Goal: Task Accomplishment & Management: Use online tool/utility

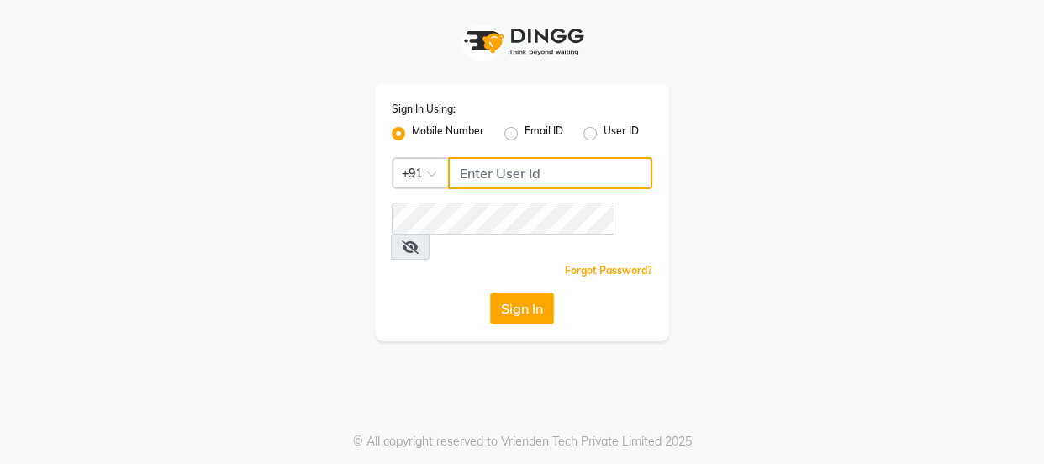
click at [518, 179] on input "Username" at bounding box center [550, 173] width 204 height 32
type input "9811734462"
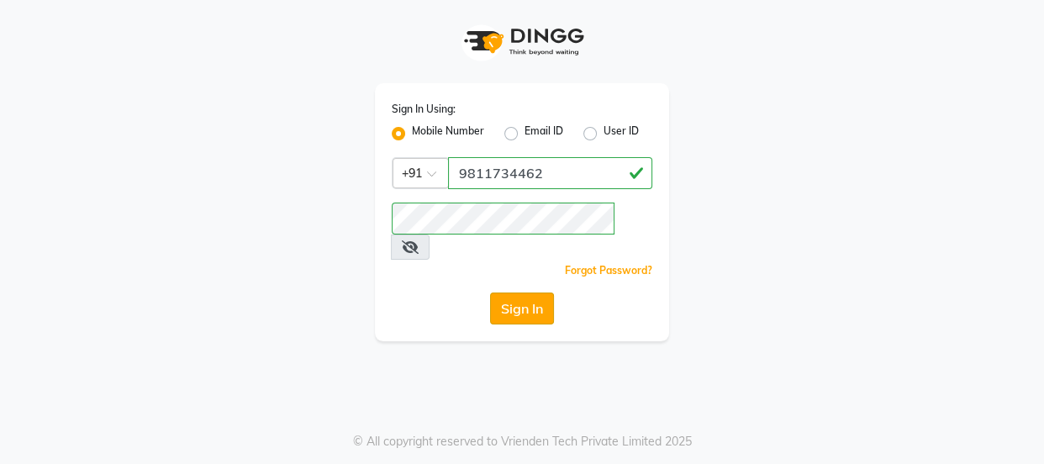
click at [517, 292] on button "Sign In" at bounding box center [522, 308] width 64 height 32
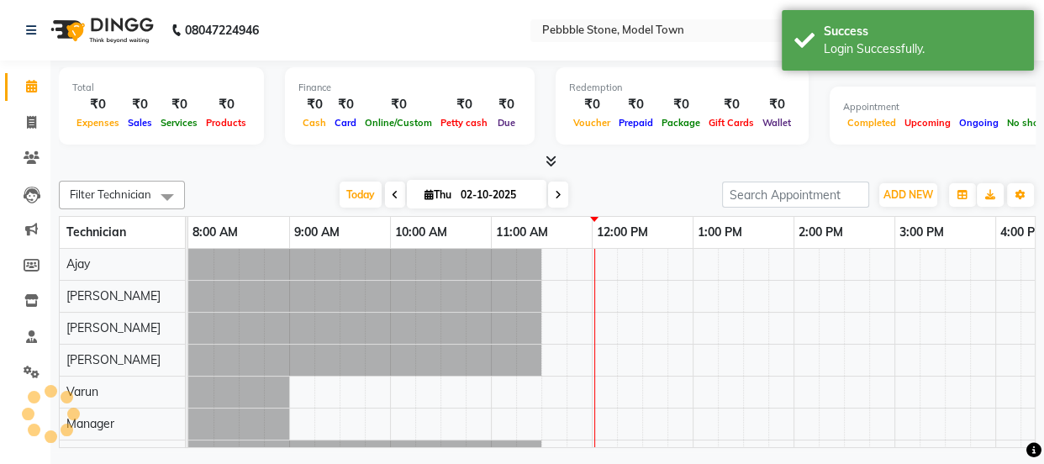
select select "en"
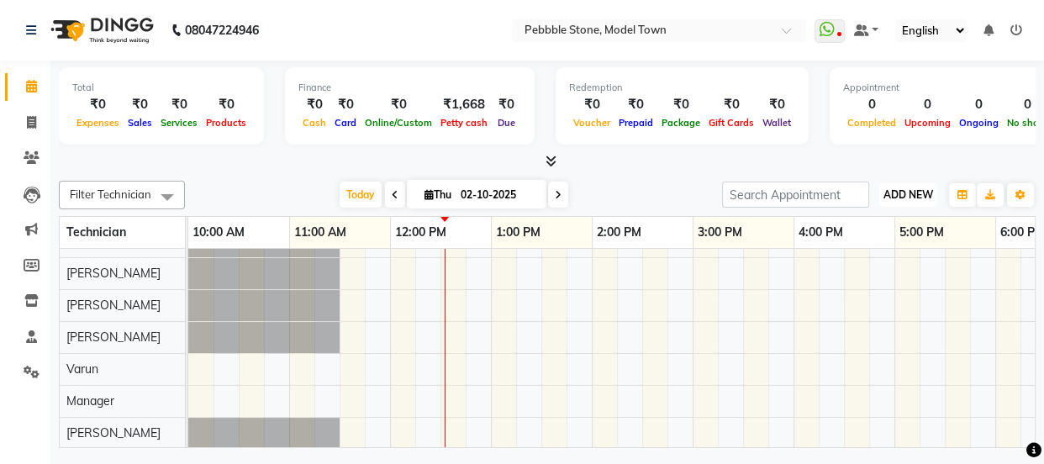
click at [898, 188] on span "ADD NEW" at bounding box center [908, 194] width 50 height 13
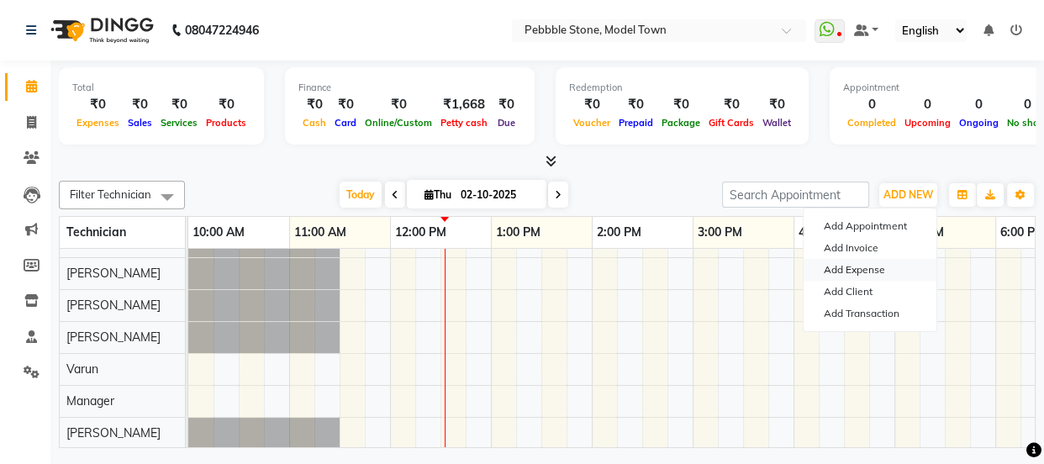
click at [856, 266] on link "Add Expense" at bounding box center [869, 270] width 133 height 22
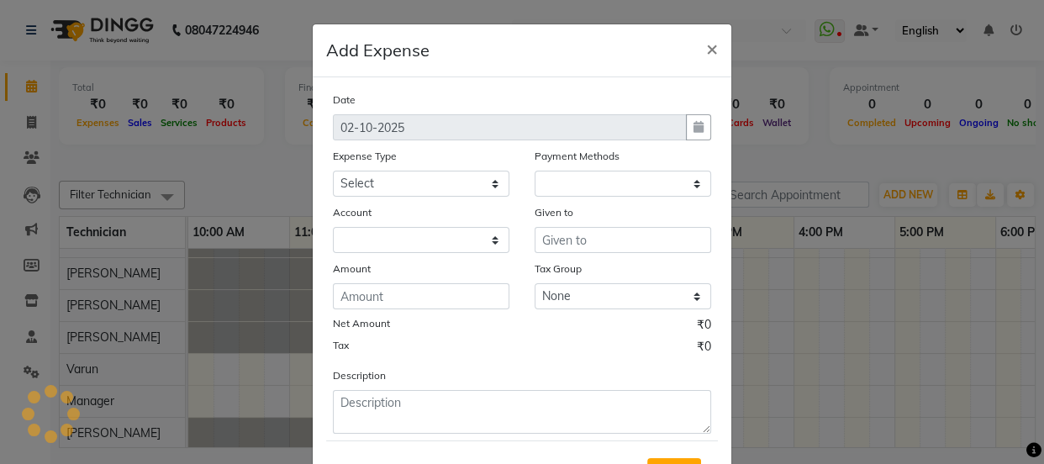
select select "1"
select select "7952"
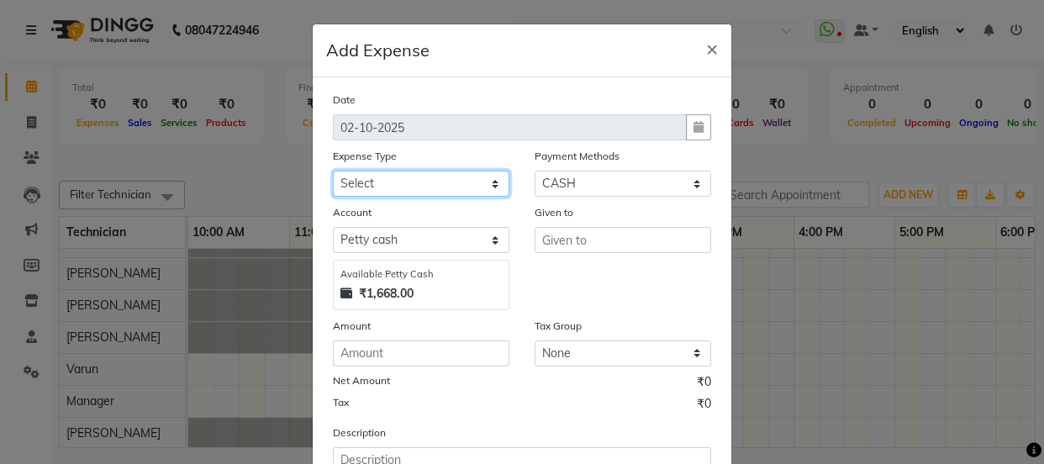
click at [430, 181] on select "Select Advance Salary Bank charges Car maintenance Cash transfer to bank Cash t…" at bounding box center [421, 184] width 176 height 26
select select "24062"
click at [333, 171] on select "Select Advance Salary Bank charges Car maintenance Cash transfer to bank Cash t…" at bounding box center [421, 184] width 176 height 26
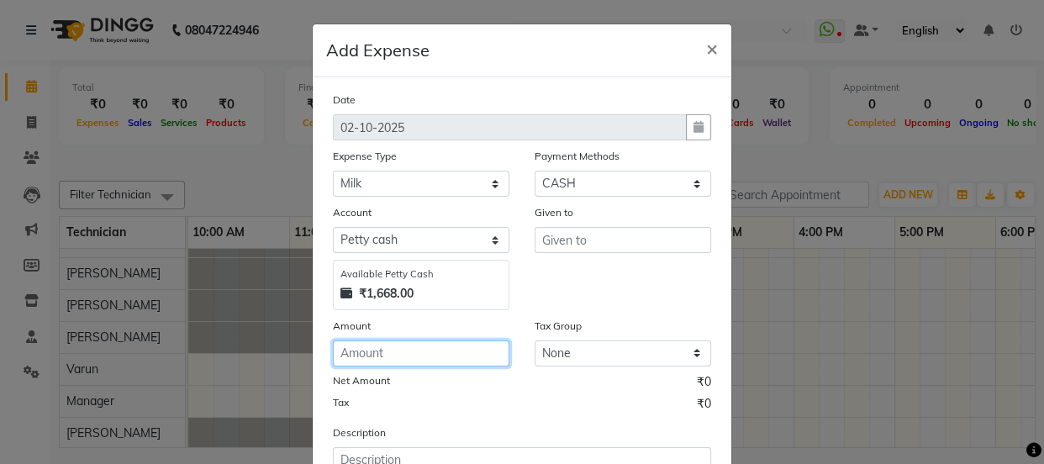
click at [386, 355] on input "number" at bounding box center [421, 353] width 176 height 26
type input "70"
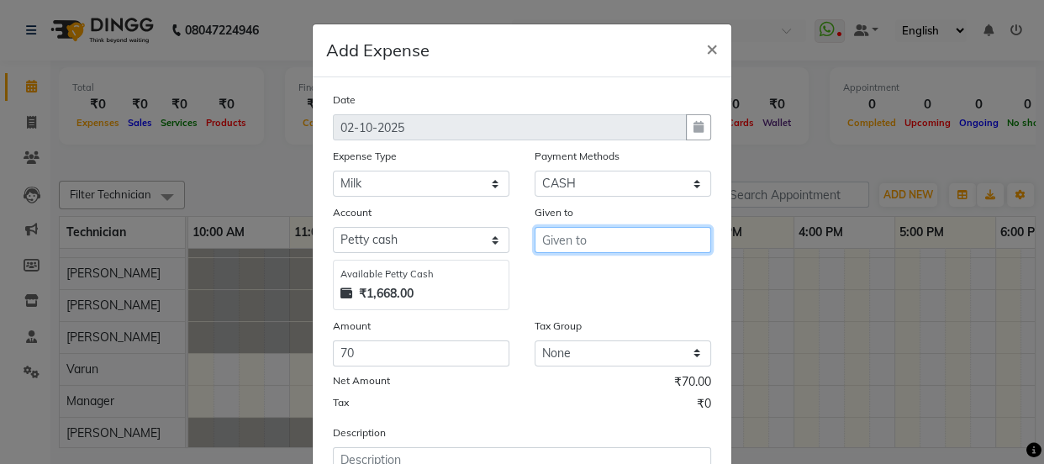
click at [572, 234] on input "text" at bounding box center [622, 240] width 176 height 26
type input "pankaj"
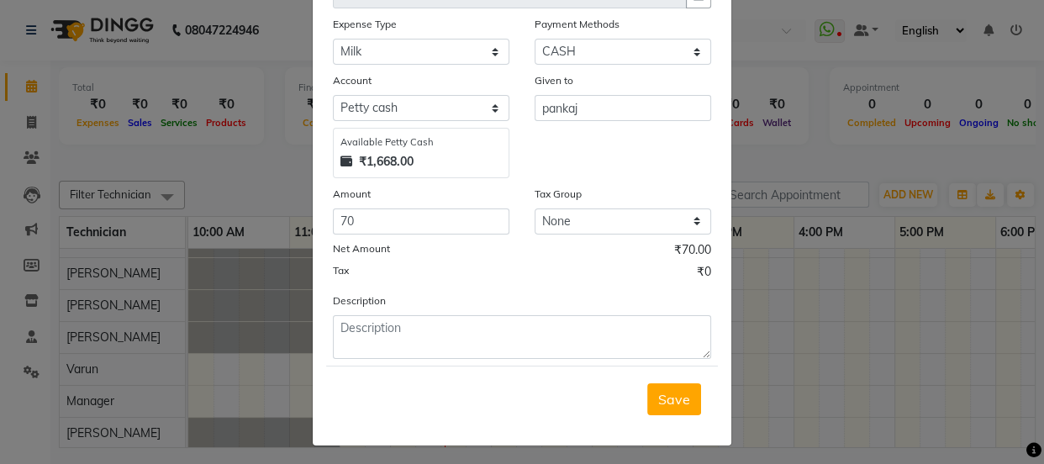
scroll to position [139, 0]
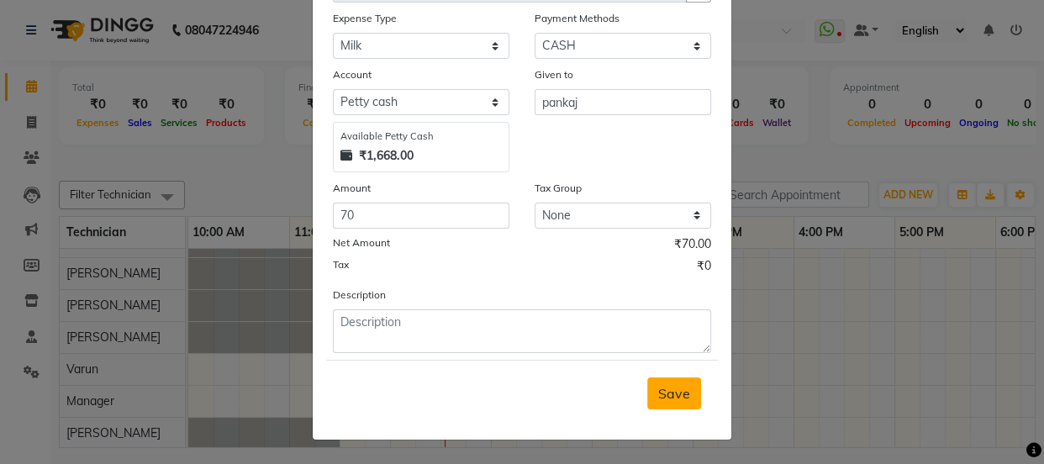
click at [665, 392] on span "Save" at bounding box center [674, 393] width 32 height 17
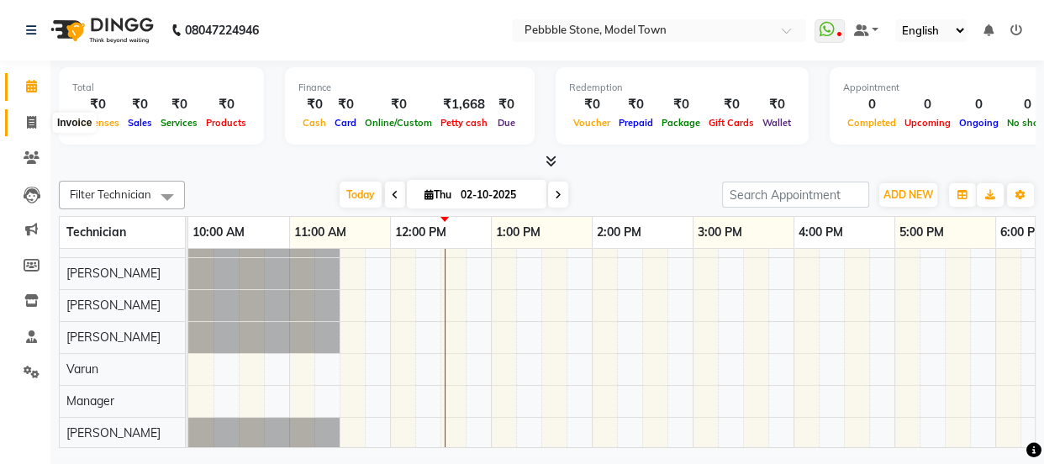
click at [34, 116] on icon at bounding box center [31, 122] width 9 height 13
select select "service"
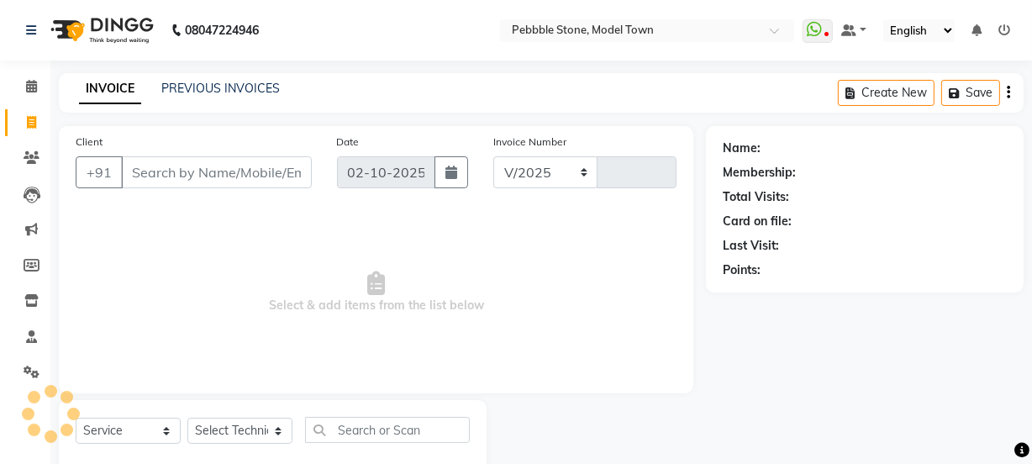
select select "8684"
type input "0313"
click at [33, 83] on icon at bounding box center [31, 86] width 11 height 13
